Goal: Task Accomplishment & Management: Use online tool/utility

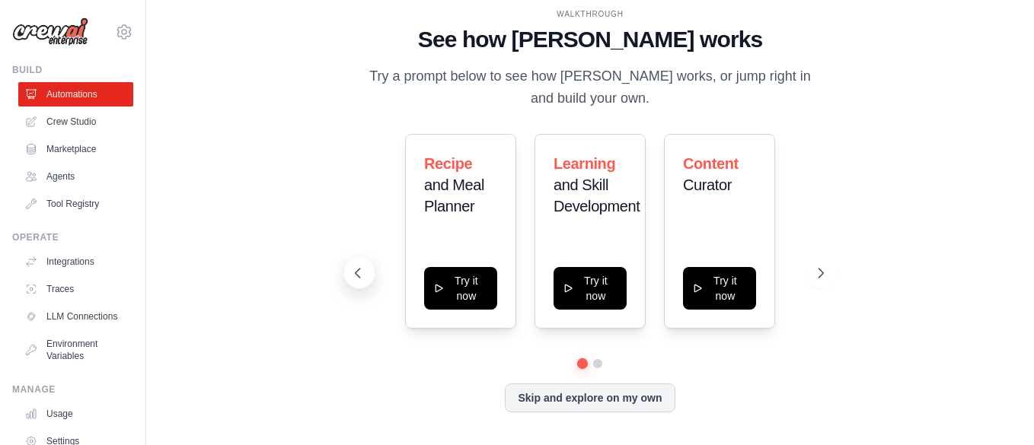
click at [360, 276] on icon at bounding box center [357, 273] width 15 height 15
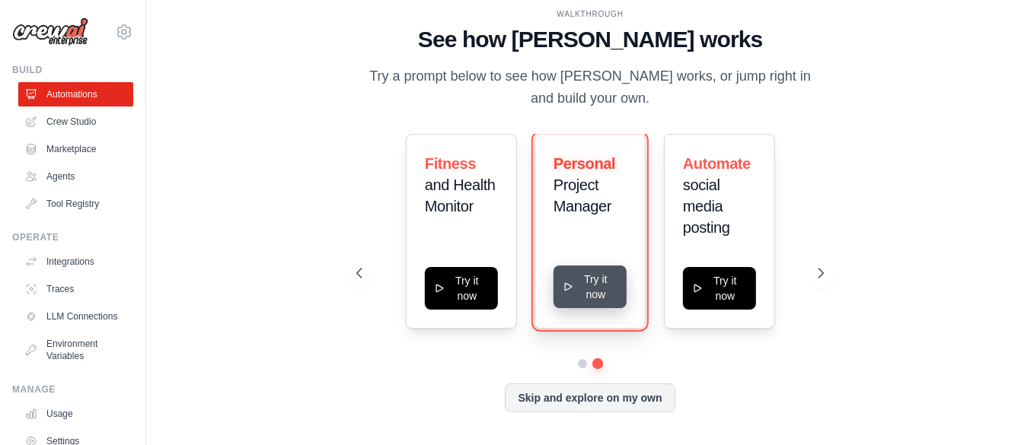
drag, startPoint x: 577, startPoint y: 300, endPoint x: 569, endPoint y: 304, distance: 8.5
click at [569, 304] on button "Try it now" at bounding box center [589, 287] width 73 height 43
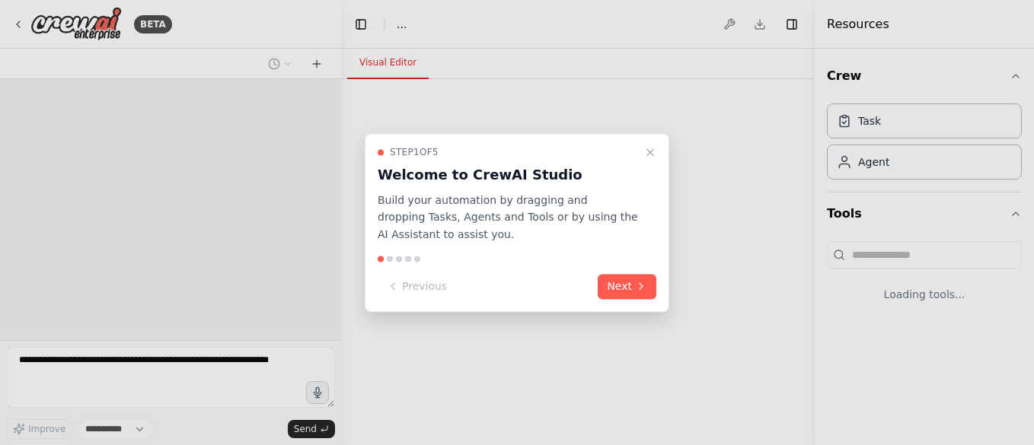
select select "****"
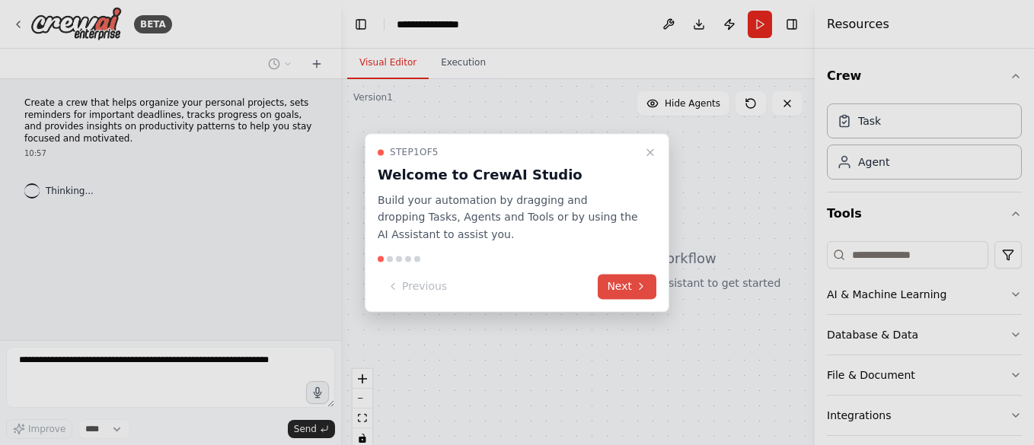
click at [629, 282] on button "Next" at bounding box center [627, 286] width 59 height 25
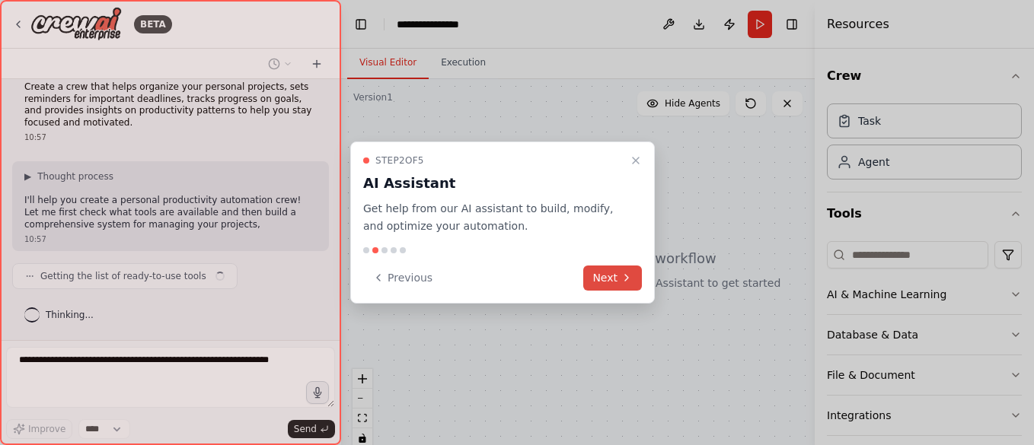
scroll to position [28, 0]
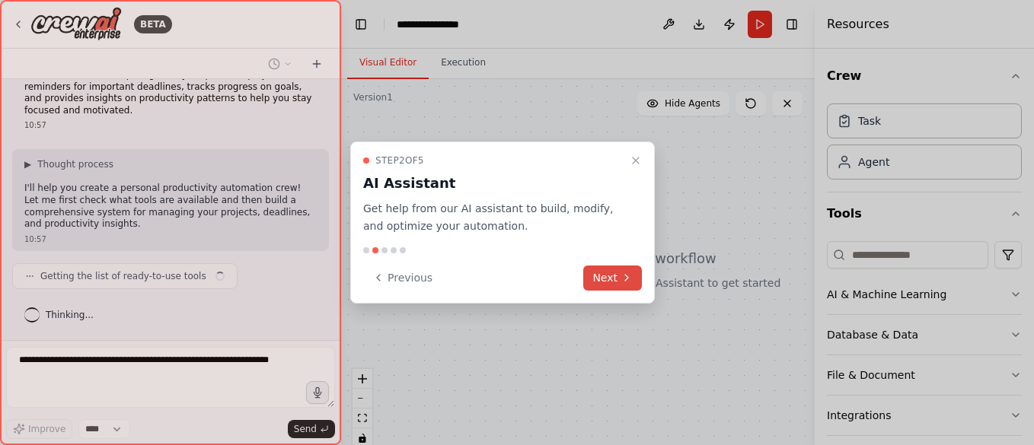
click at [629, 282] on icon at bounding box center [626, 278] width 12 height 12
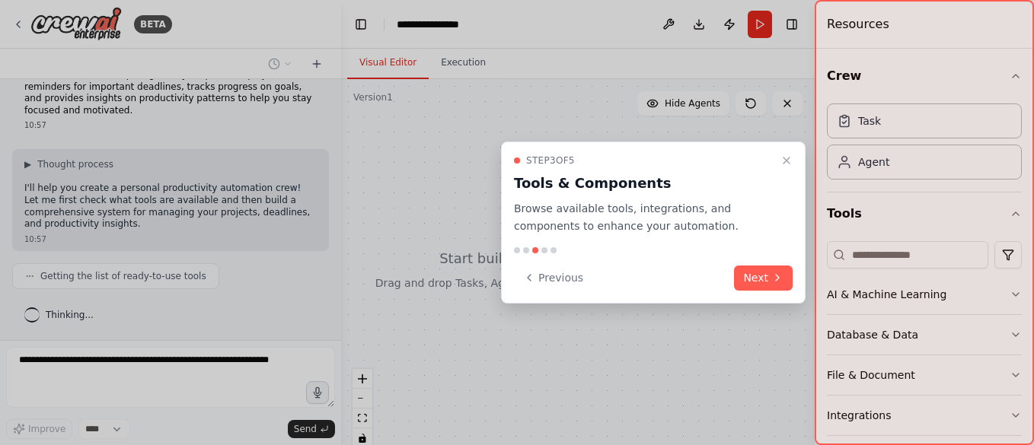
scroll to position [78, 0]
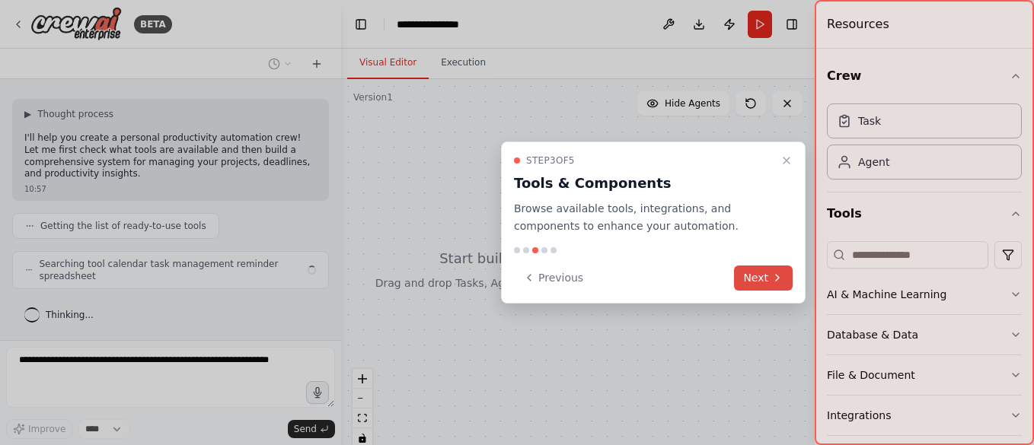
click at [778, 275] on icon at bounding box center [777, 278] width 12 height 12
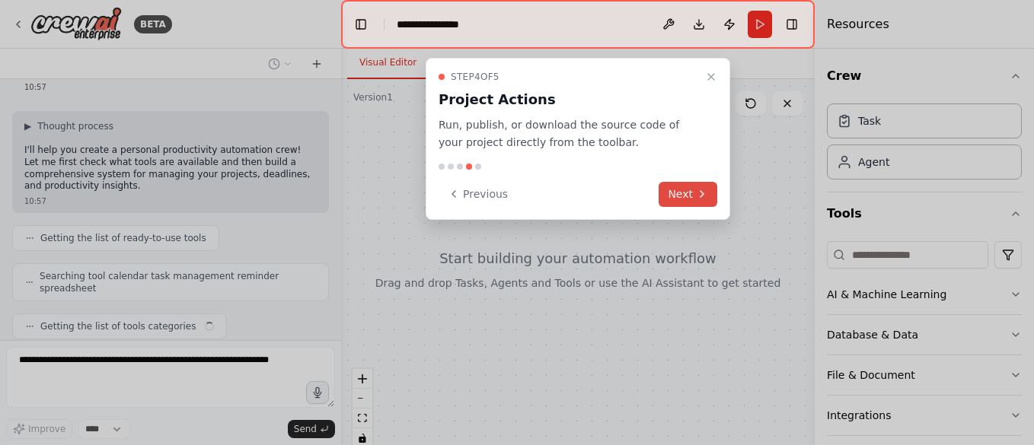
scroll to position [104, 0]
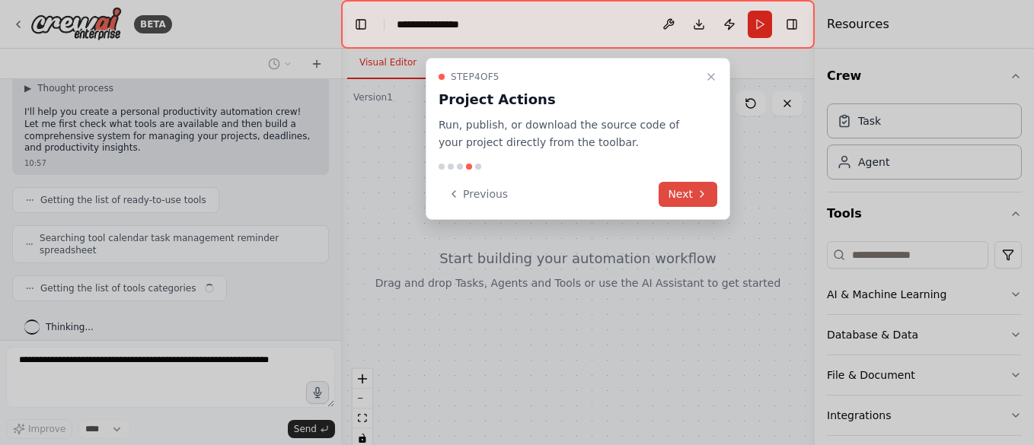
click at [699, 206] on button "Next" at bounding box center [687, 194] width 59 height 25
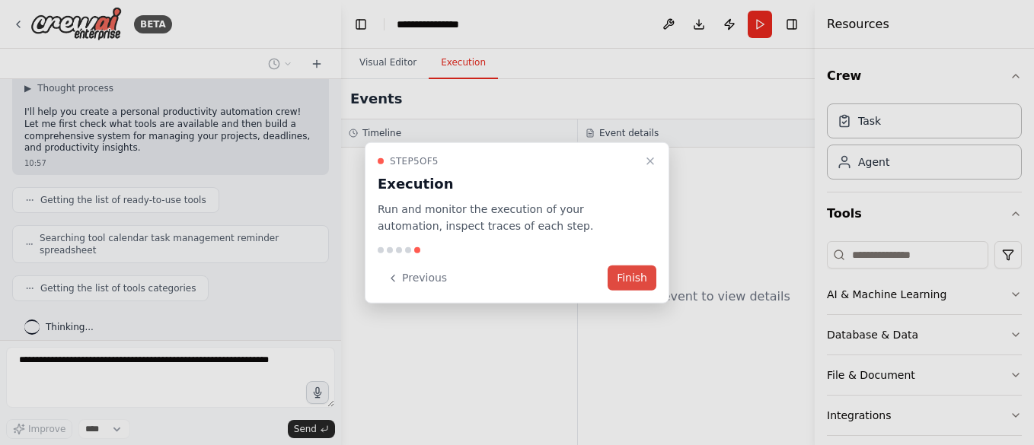
click at [652, 277] on button "Finish" at bounding box center [631, 278] width 49 height 25
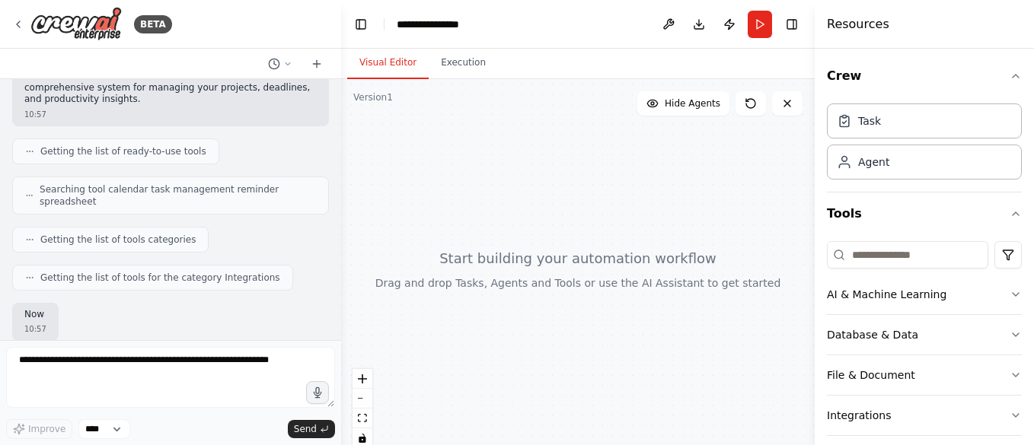
scroll to position [231, 0]
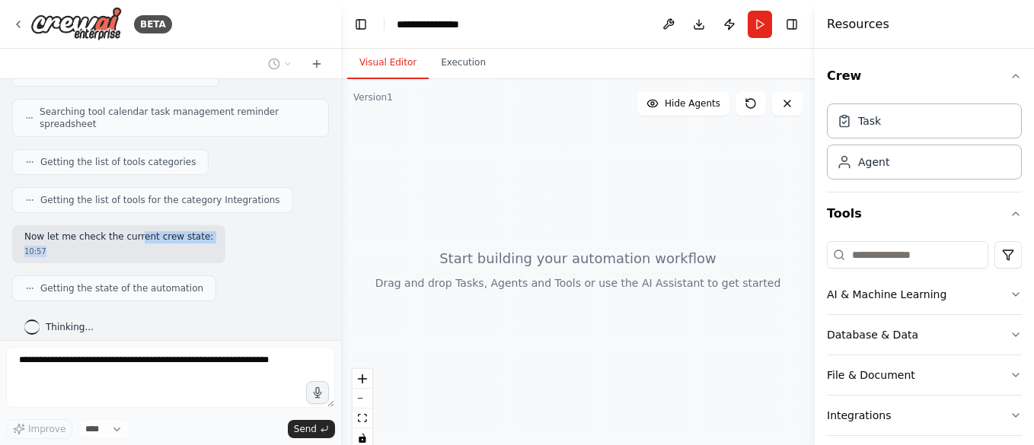
drag, startPoint x: 132, startPoint y: 229, endPoint x: 228, endPoint y: 247, distance: 96.9
click at [228, 247] on div "Now let me check the current crew state: 10:57" at bounding box center [170, 244] width 317 height 39
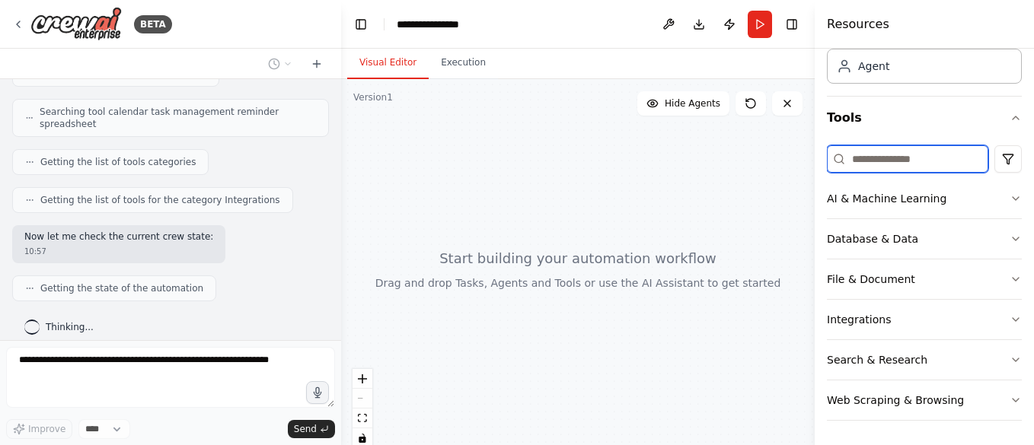
click at [894, 155] on input at bounding box center [907, 158] width 161 height 27
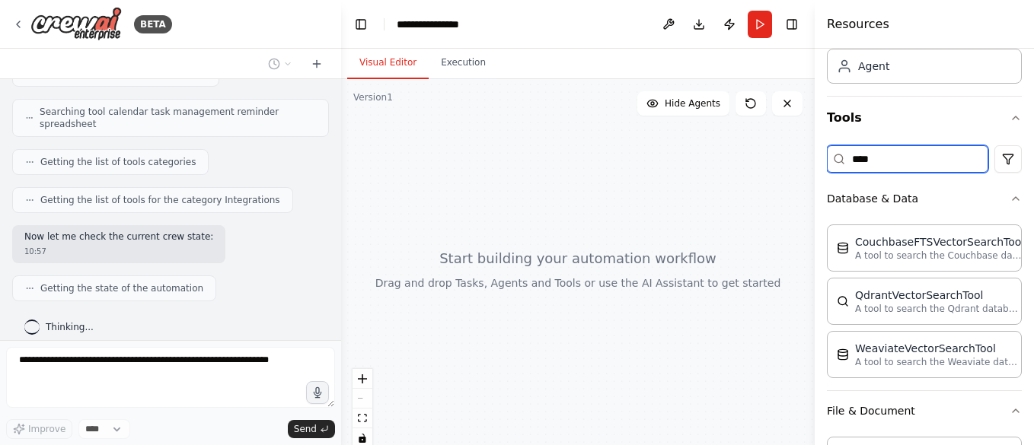
scroll to position [0, 0]
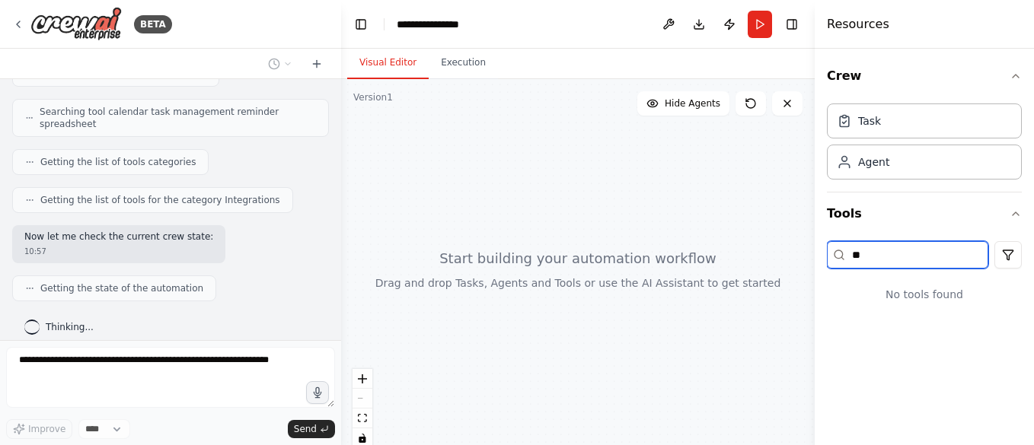
type input "*"
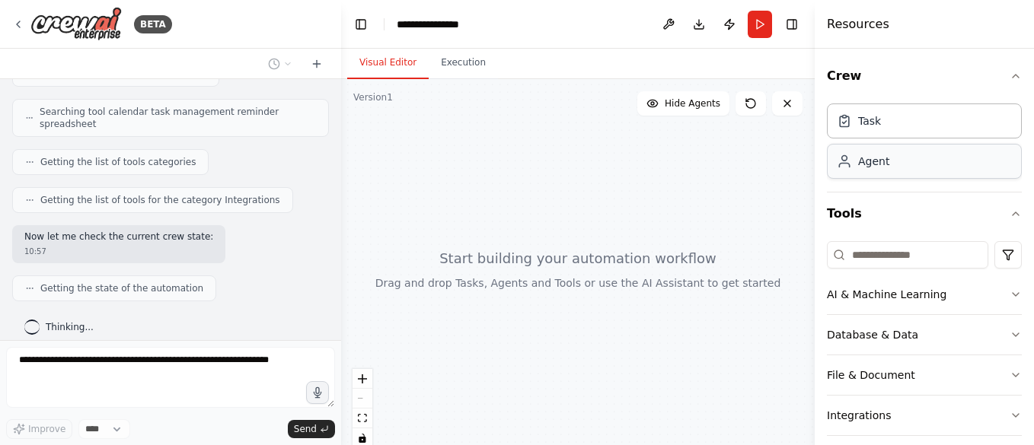
click at [903, 170] on div "Agent" at bounding box center [924, 161] width 195 height 35
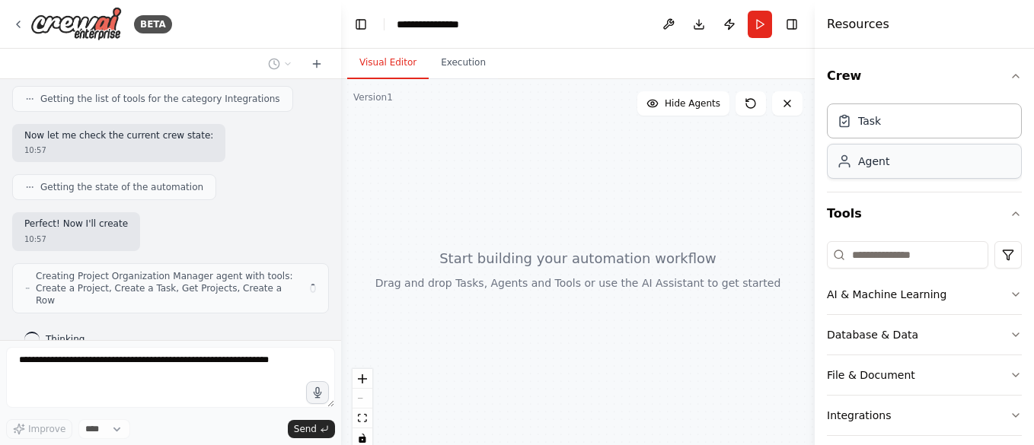
click at [933, 167] on div "Agent" at bounding box center [924, 161] width 195 height 35
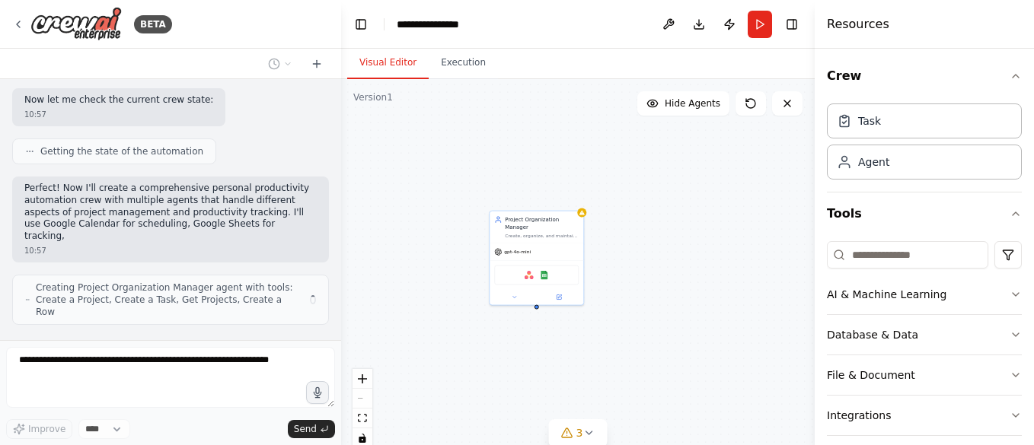
scroll to position [379, 0]
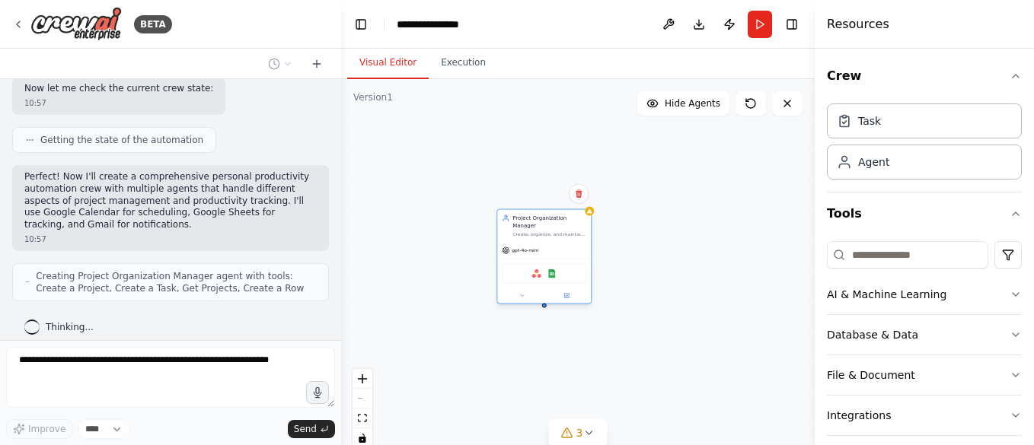
drag, startPoint x: 576, startPoint y: 228, endPoint x: 622, endPoint y: 193, distance: 57.6
click at [586, 231] on div "Create, organize, and maintain personal projects in a structured system. Track …" at bounding box center [549, 234] width 74 height 6
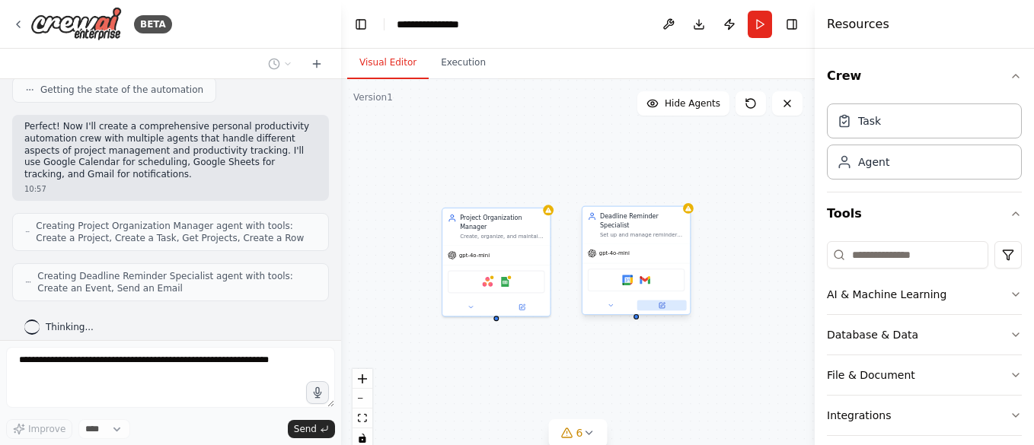
scroll to position [480, 0]
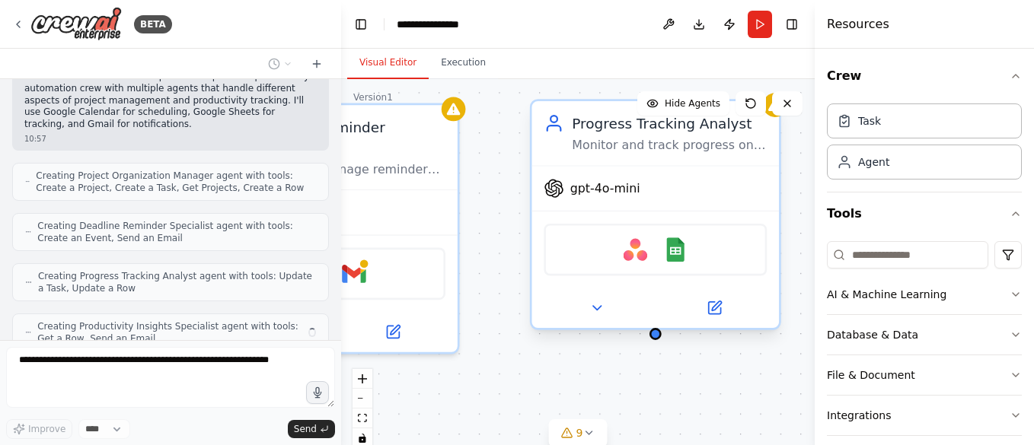
drag, startPoint x: 671, startPoint y: 306, endPoint x: 574, endPoint y: 285, distance: 99.0
click at [515, 274] on div "Project Organization Manager Create, organize, and maintain personal projects i…" at bounding box center [577, 269] width 473 height 381
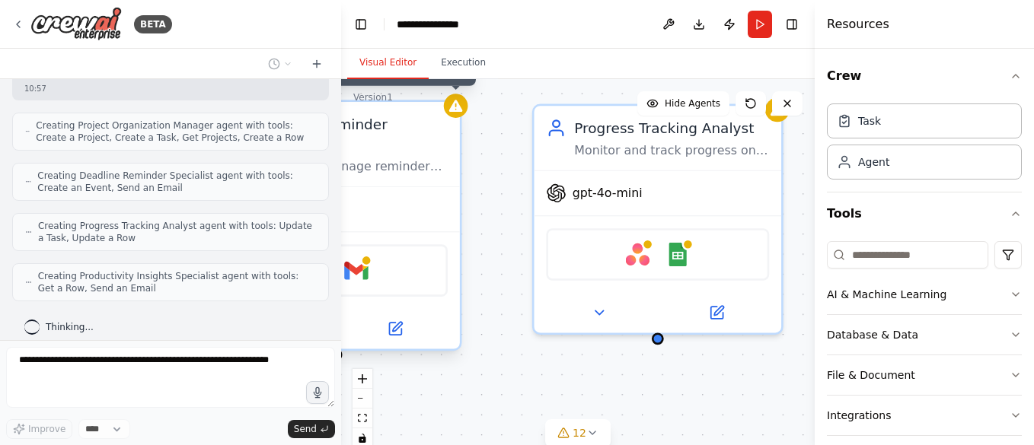
click at [457, 105] on icon at bounding box center [456, 106] width 14 height 12
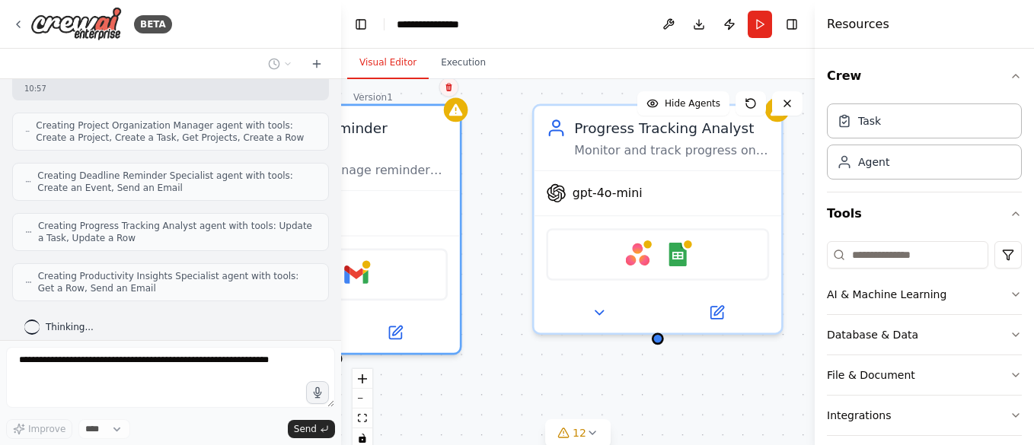
click at [449, 92] on button at bounding box center [449, 88] width 20 height 20
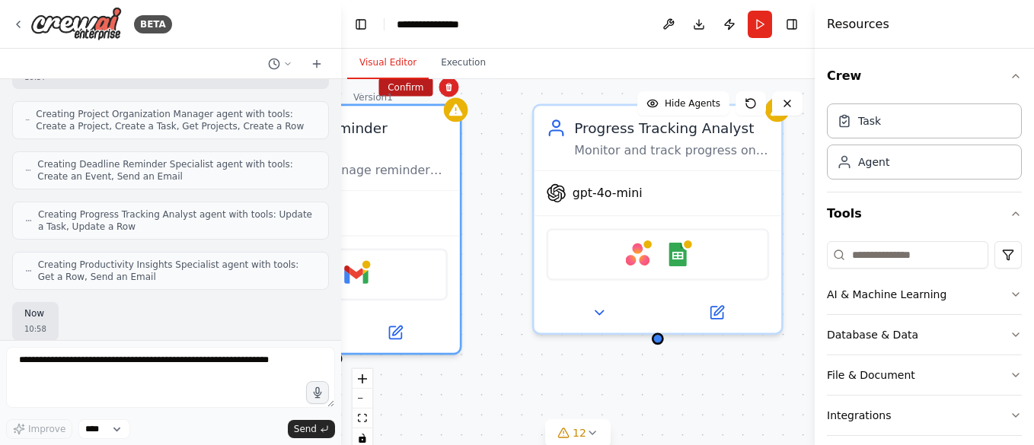
scroll to position [619, 0]
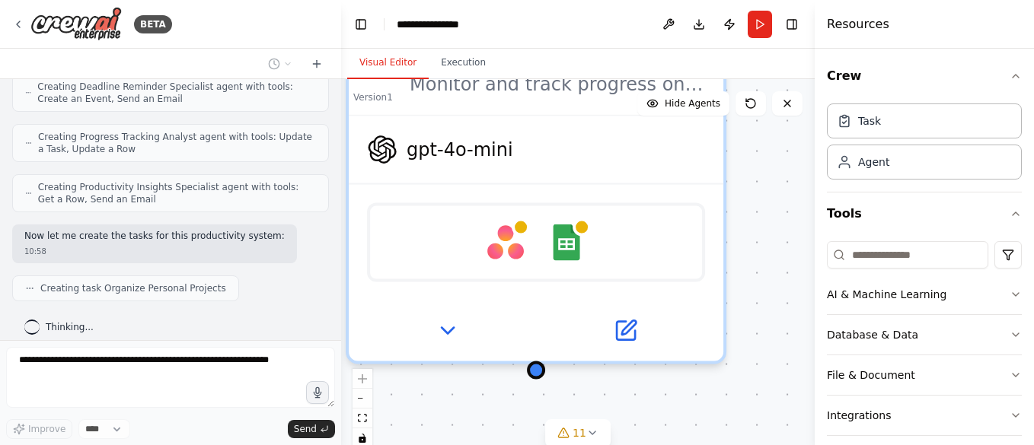
drag, startPoint x: 695, startPoint y: 371, endPoint x: 571, endPoint y: 371, distance: 124.1
click at [571, 375] on div ".deletable-edge-delete-btn { width: 20px; height: 20px; border: 0px solid #ffff…" at bounding box center [577, 269] width 473 height 381
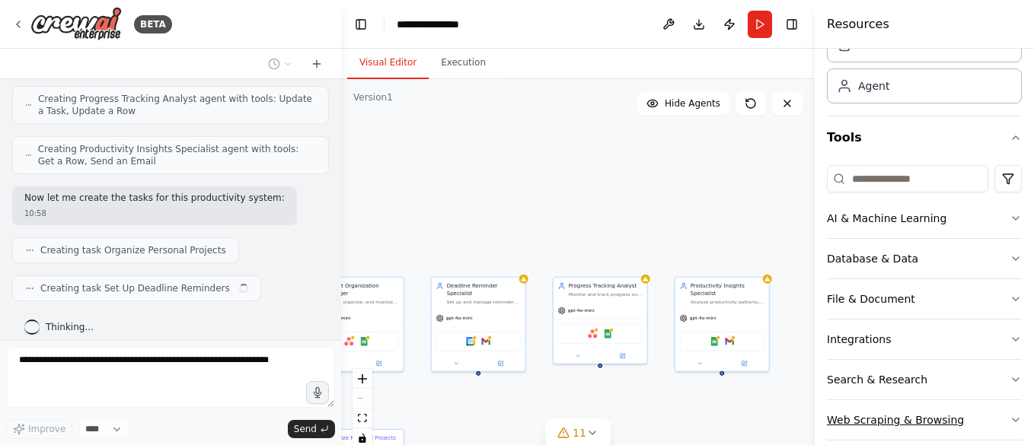
scroll to position [96, 0]
